Goal: Task Accomplishment & Management: Manage account settings

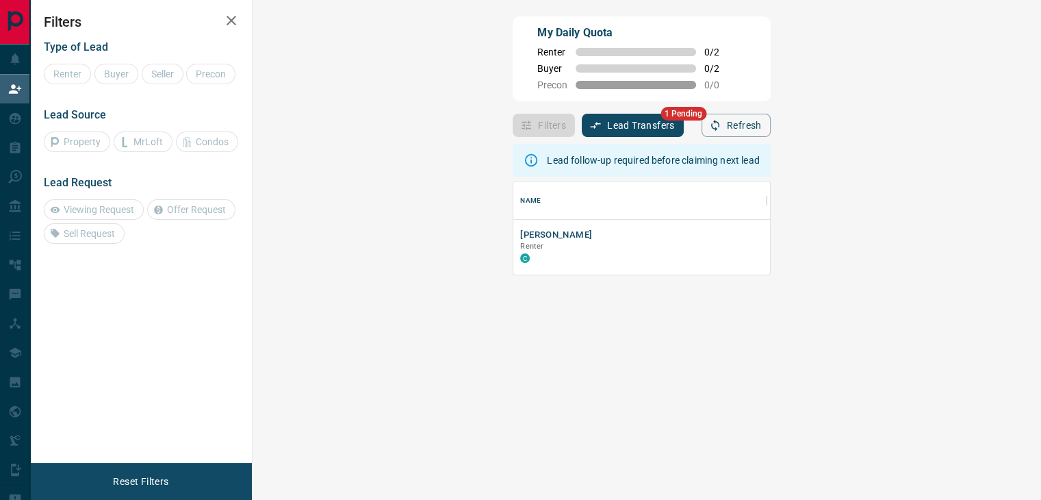
scroll to position [82, 748]
click at [582, 118] on button "Lead Transfers" at bounding box center [633, 125] width 102 height 23
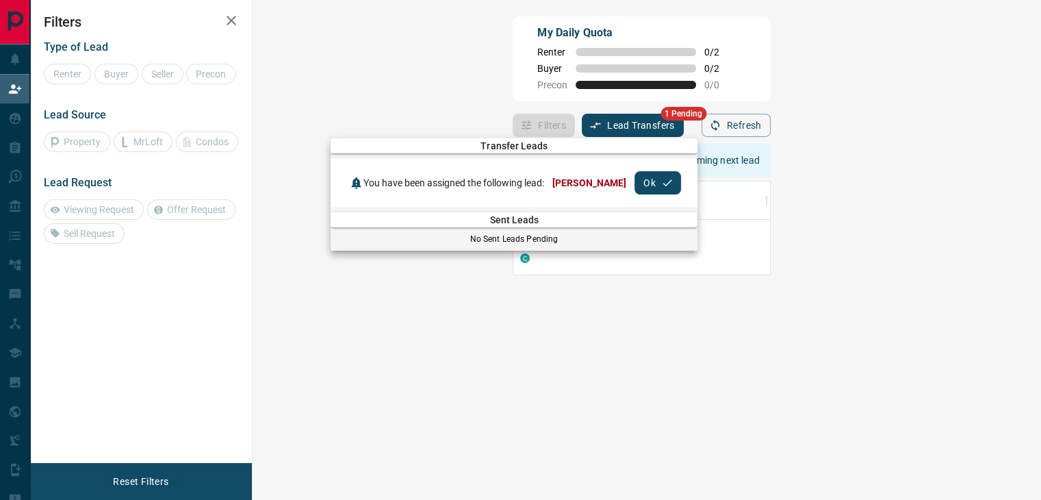
click at [657, 183] on button "Ok" at bounding box center [658, 182] width 47 height 23
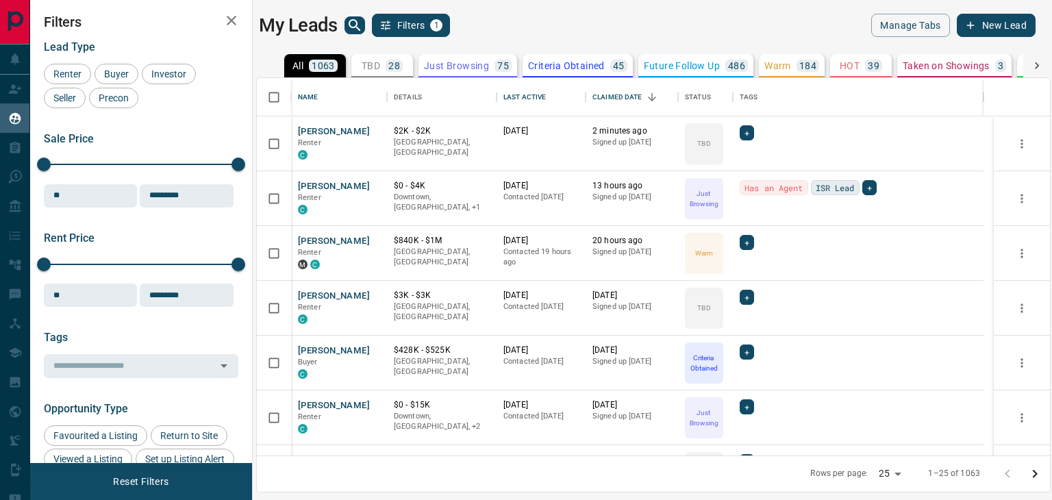
scroll to position [367, 782]
click at [370, 127] on icon "Open in New Tab" at bounding box center [371, 130] width 11 height 11
